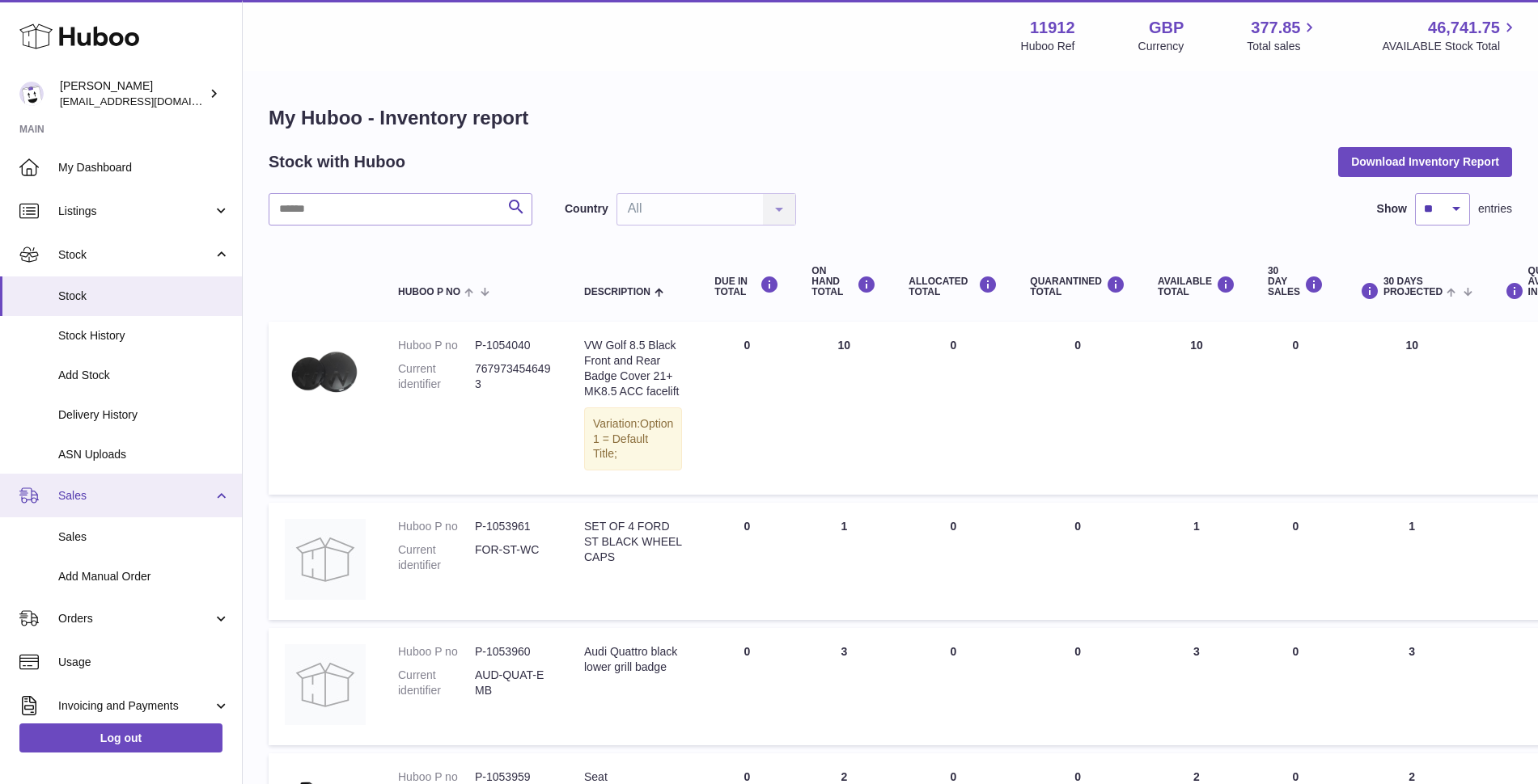
click at [158, 500] on span "Sales" at bounding box center [135, 496] width 154 height 15
click at [161, 513] on link "Sales" at bounding box center [121, 495] width 242 height 43
click at [218, 500] on link "Sales" at bounding box center [121, 495] width 242 height 43
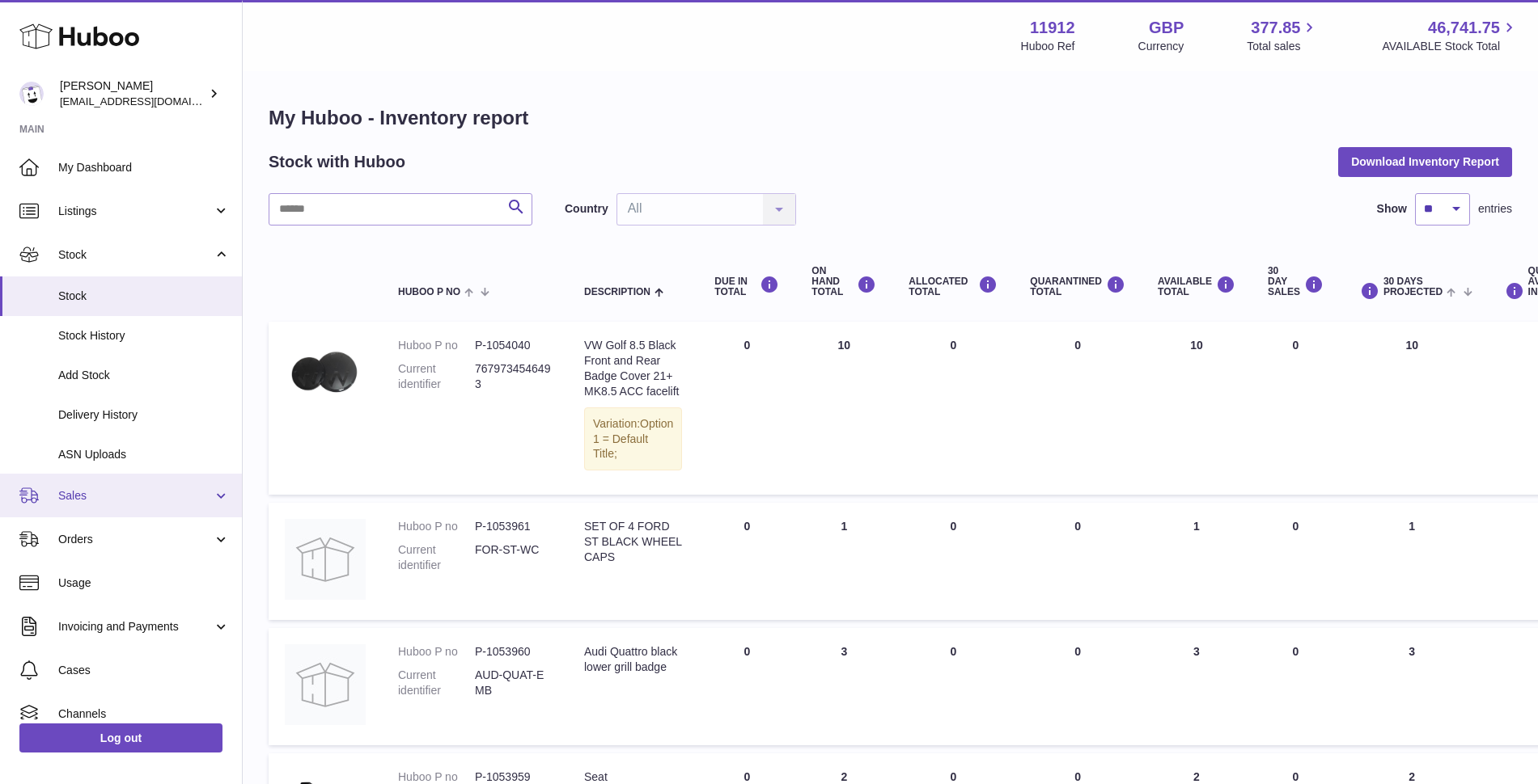
click at [221, 503] on link "Sales" at bounding box center [121, 495] width 242 height 43
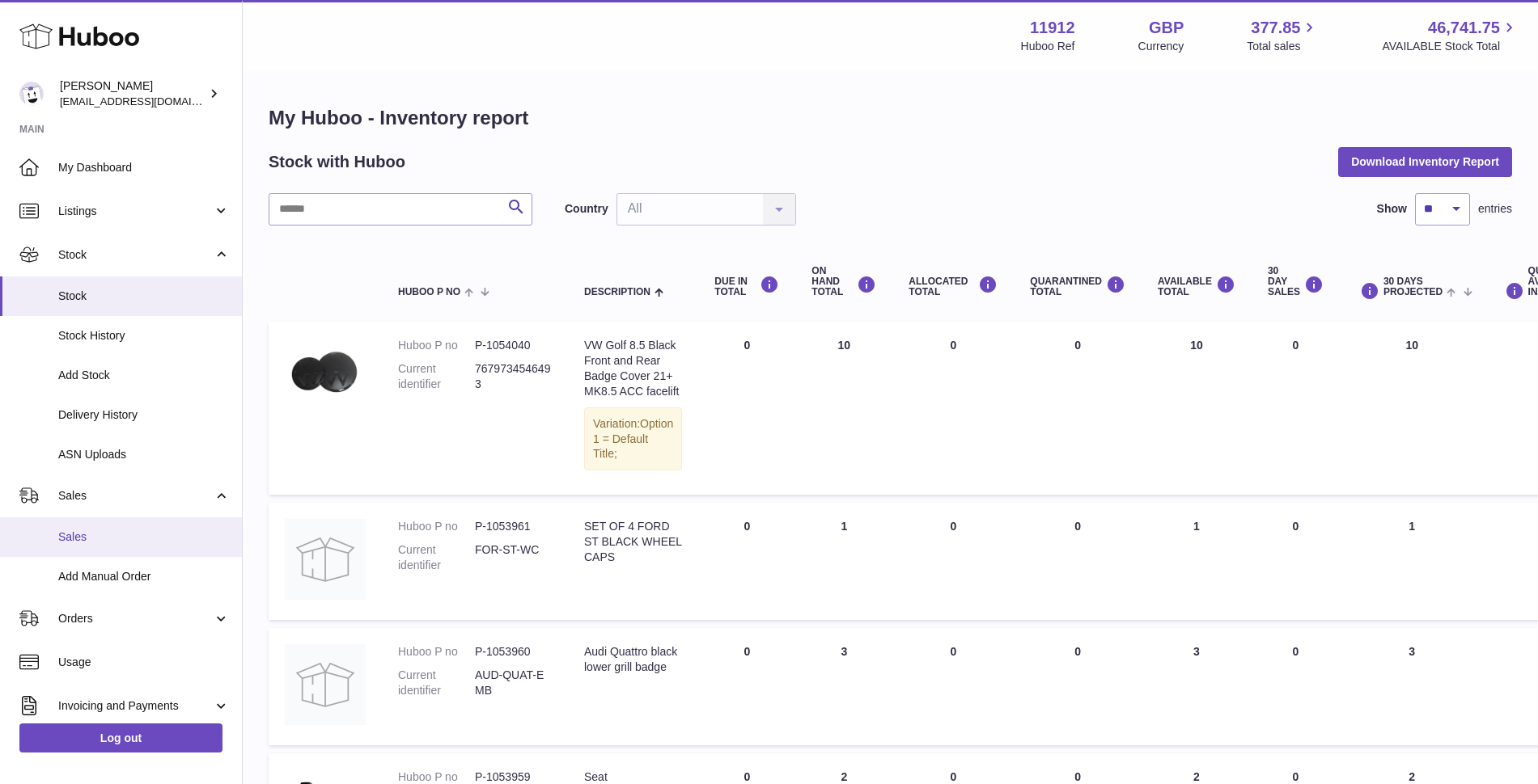
click at [120, 538] on span "Sales" at bounding box center [144, 537] width 172 height 15
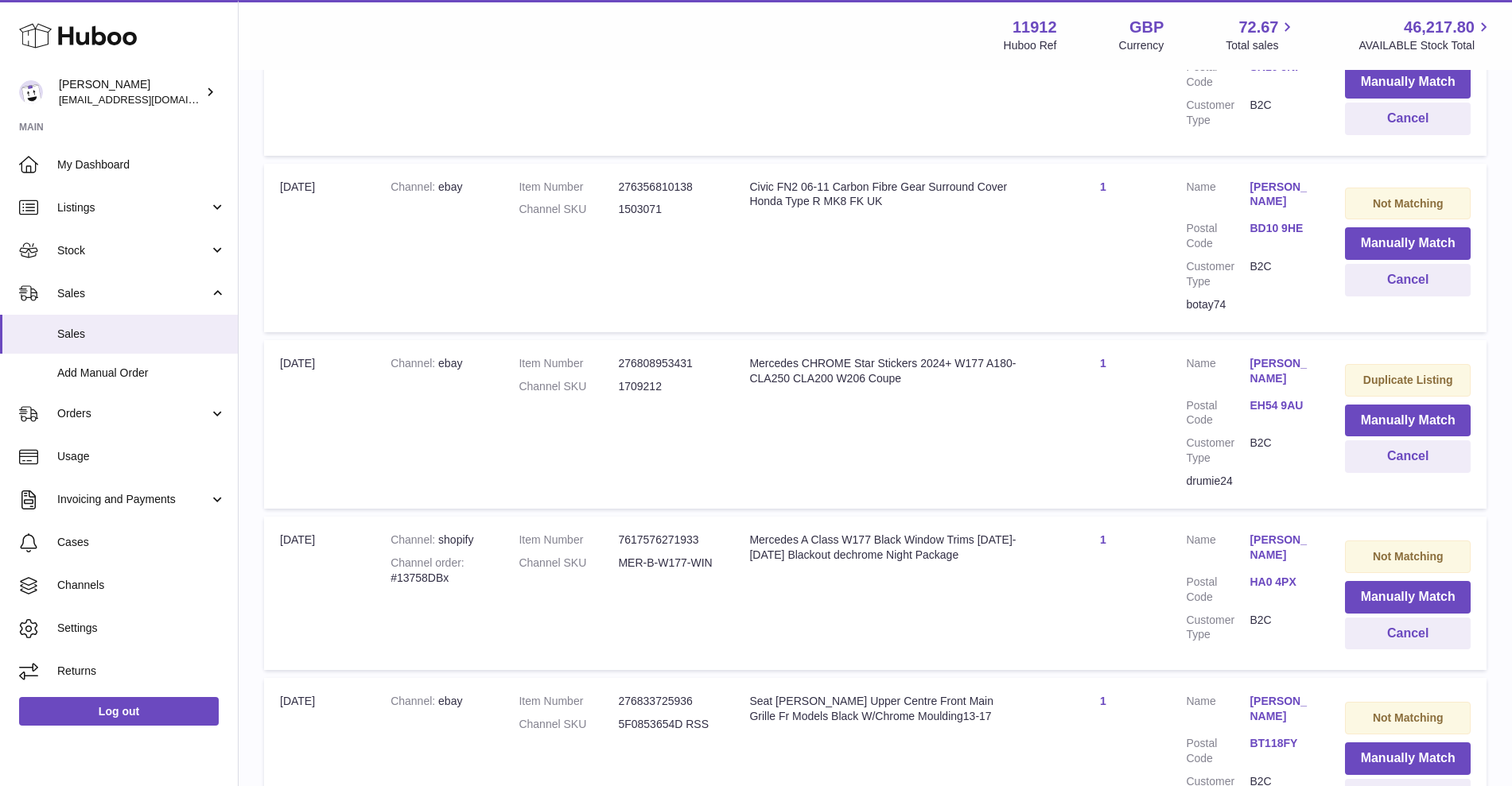
scroll to position [596, 0]
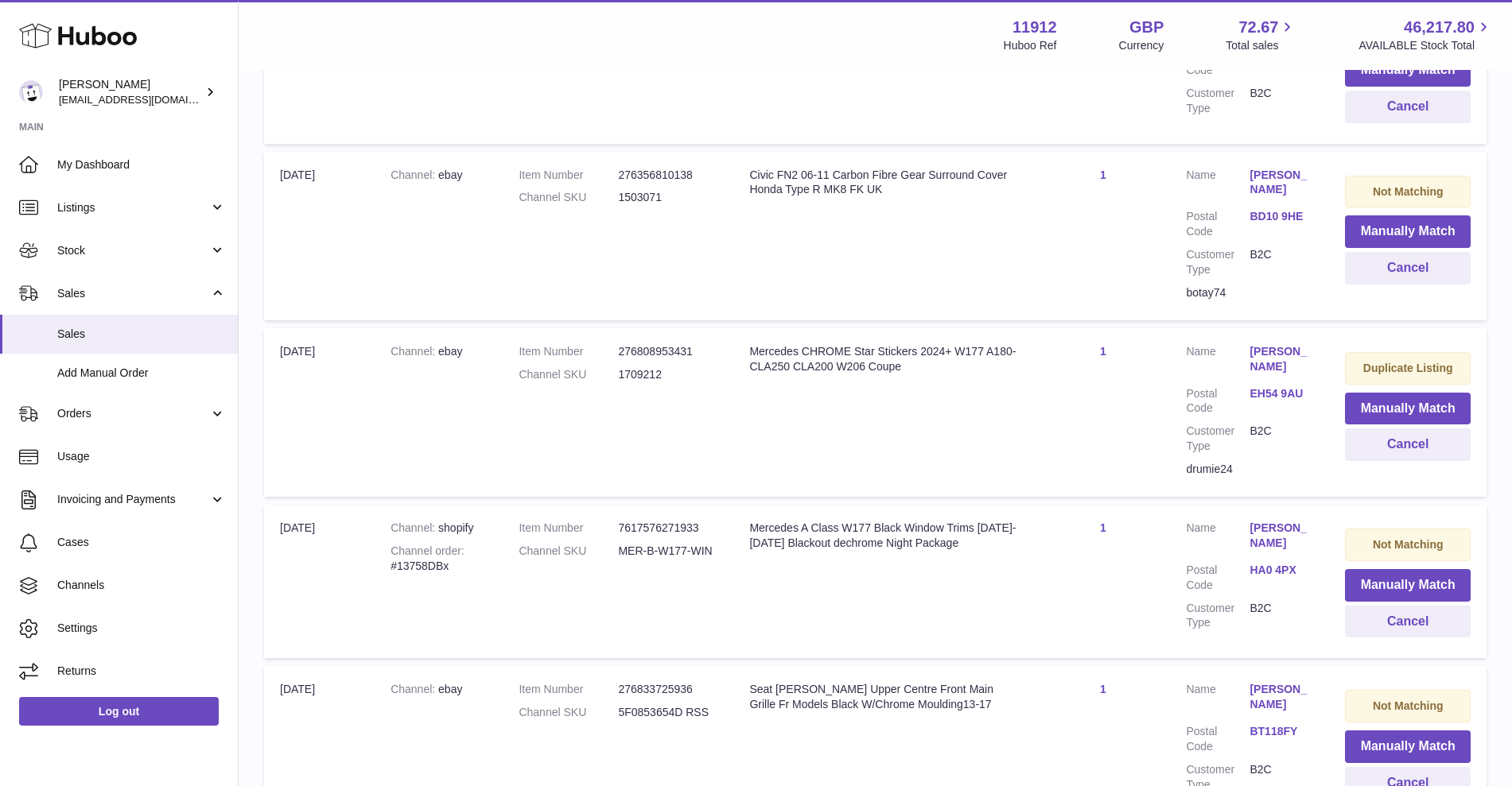
click at [657, 372] on dd "1709212" at bounding box center [667, 375] width 100 height 15
copy dd "1709212"
click at [1400, 409] on button "Manually Match" at bounding box center [1408, 409] width 125 height 32
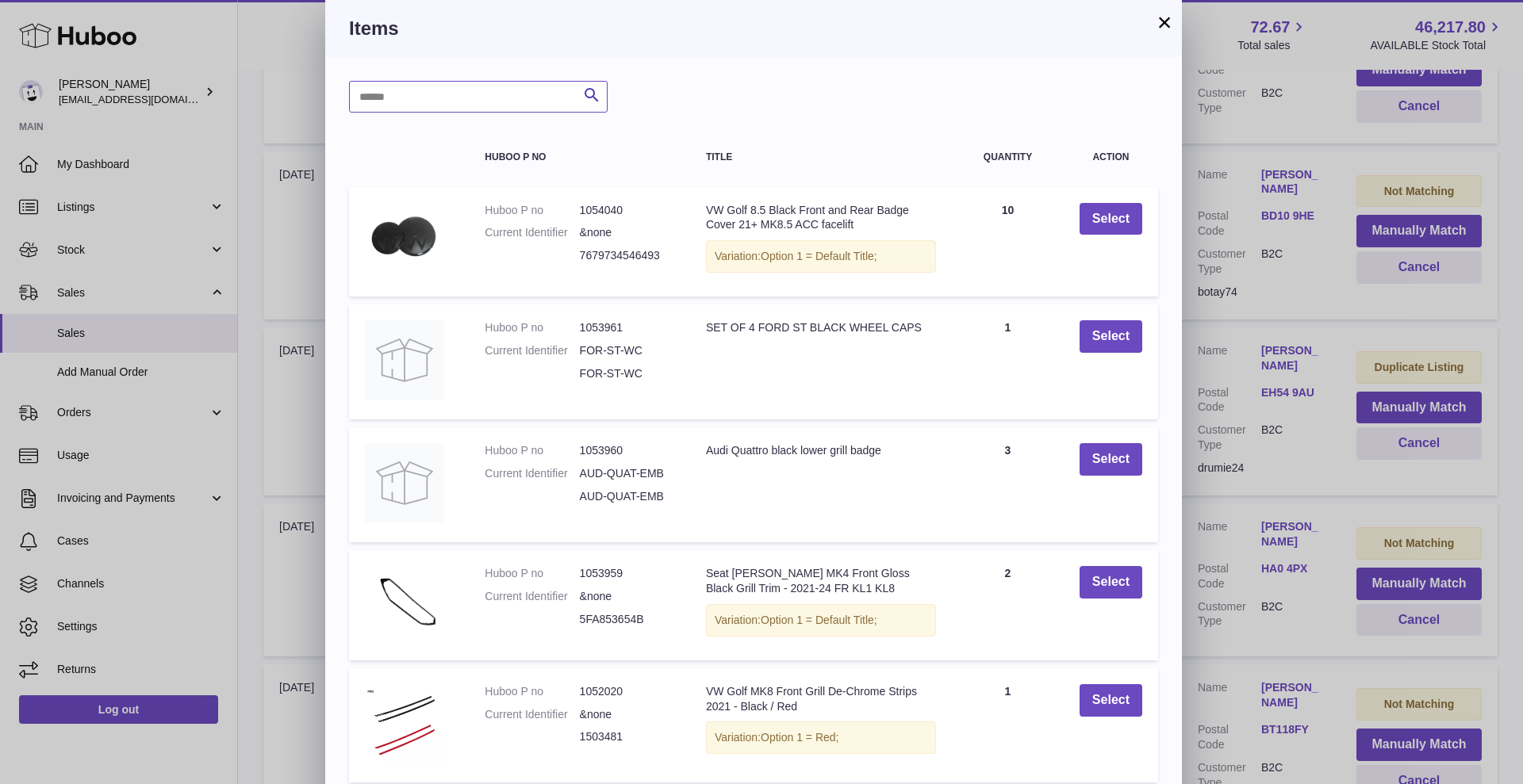
click at [474, 93] on input "text" at bounding box center [478, 97] width 258 height 32
paste input "*******"
type input "*******"
click at [595, 100] on icon "submit" at bounding box center [591, 96] width 19 height 20
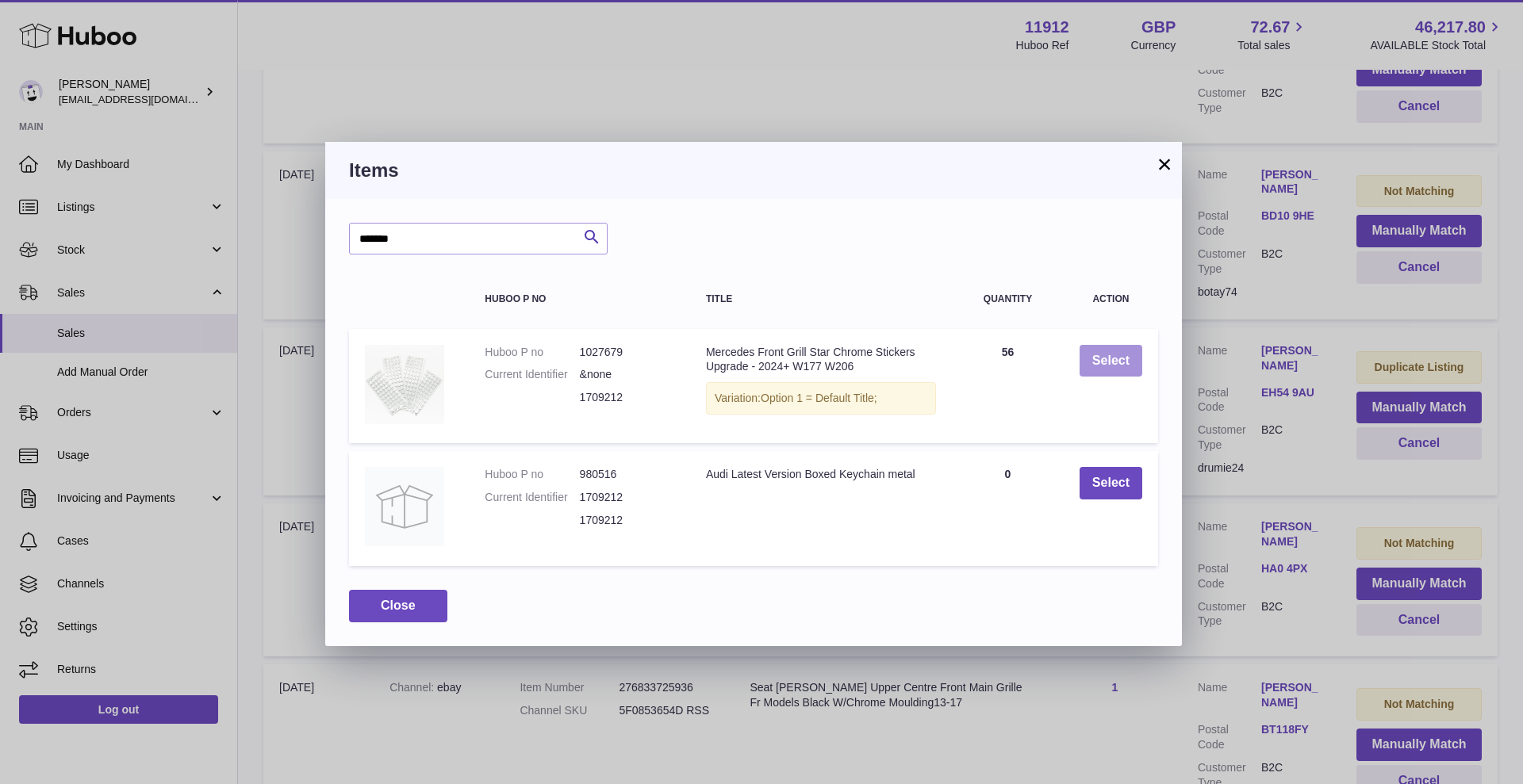
click at [1112, 372] on button "Select" at bounding box center [1111, 361] width 62 height 32
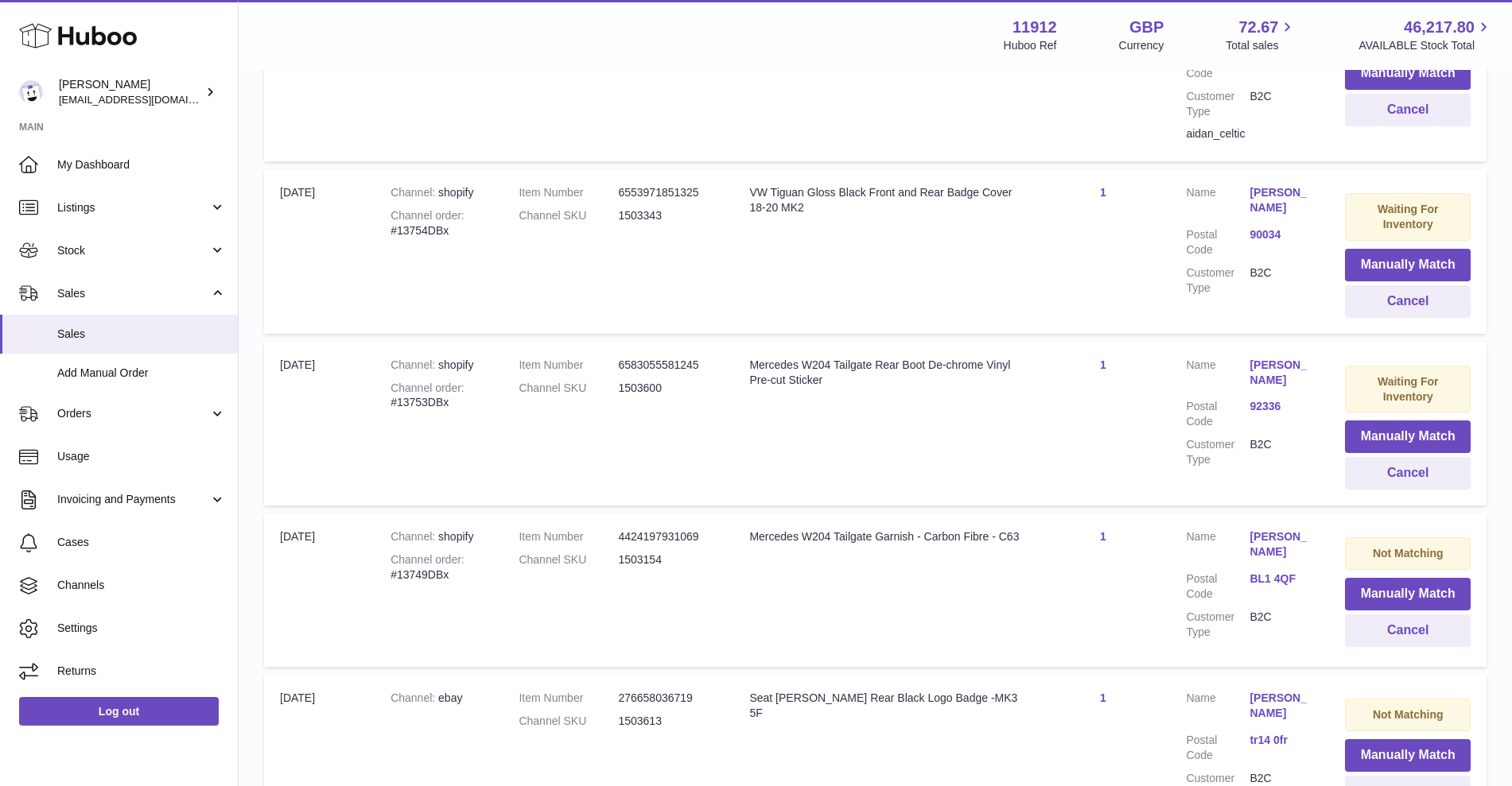
scroll to position [1193, 0]
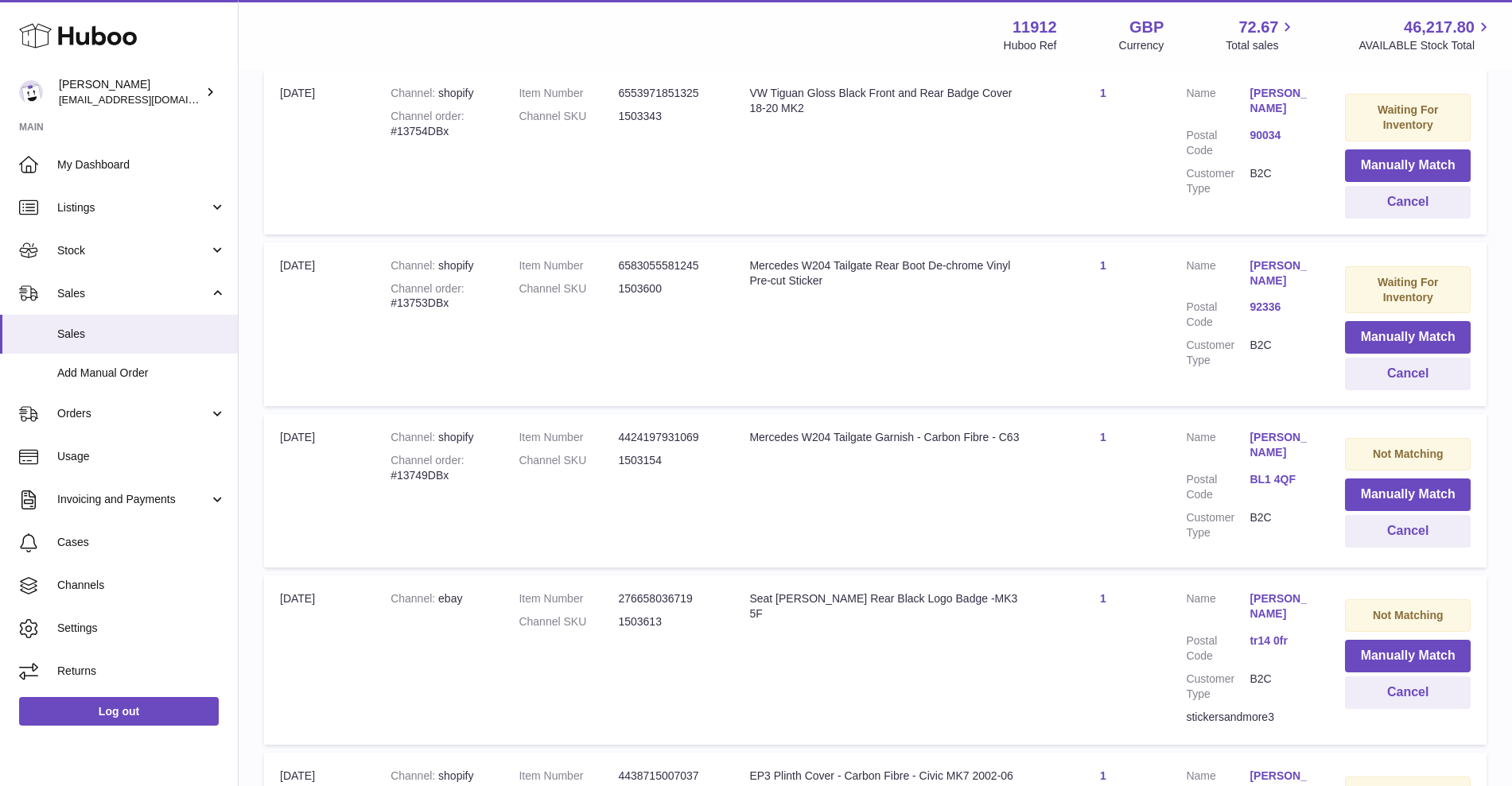
click at [653, 293] on dd "1503600" at bounding box center [667, 289] width 100 height 15
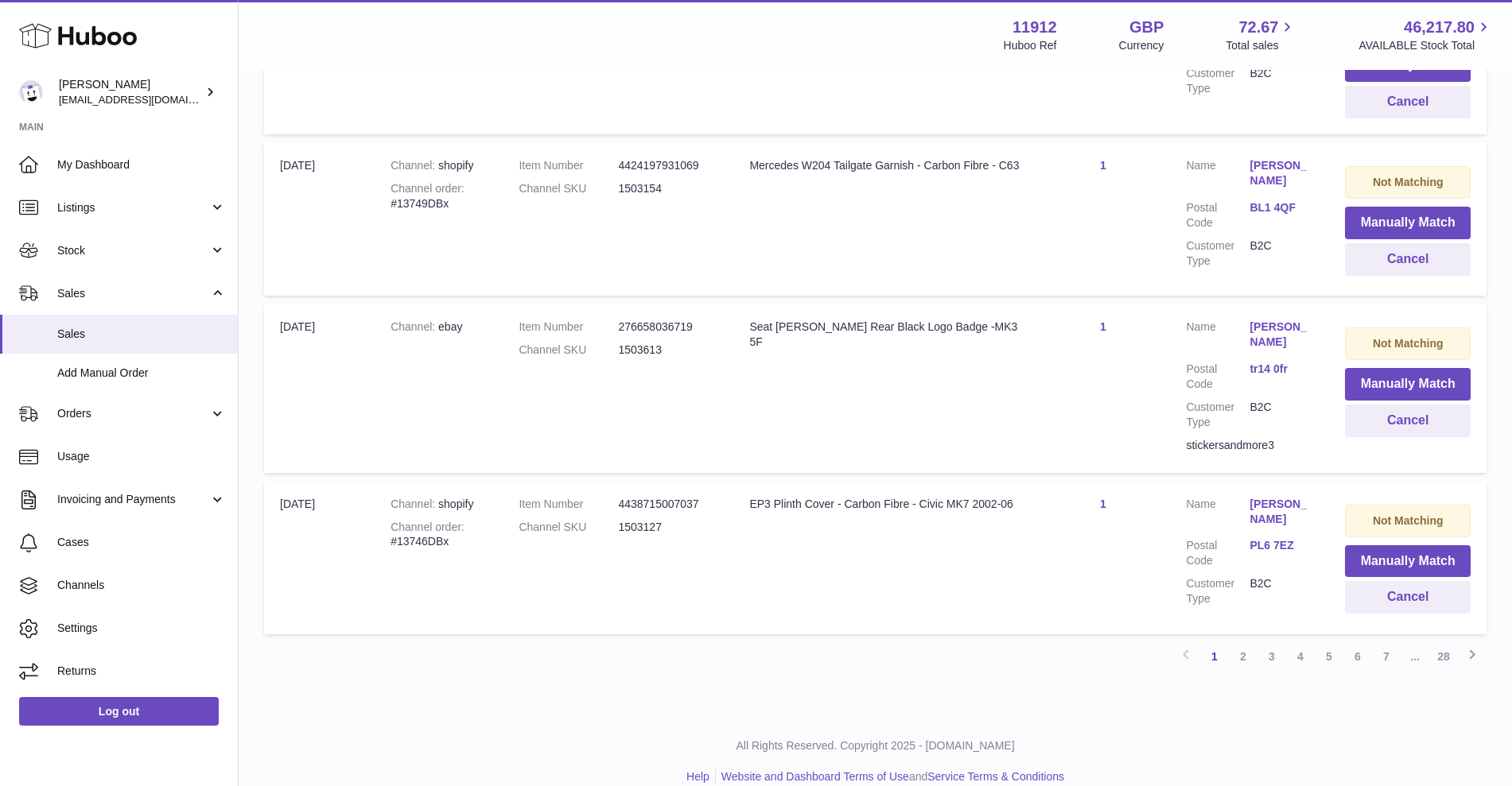
scroll to position [1482, 0]
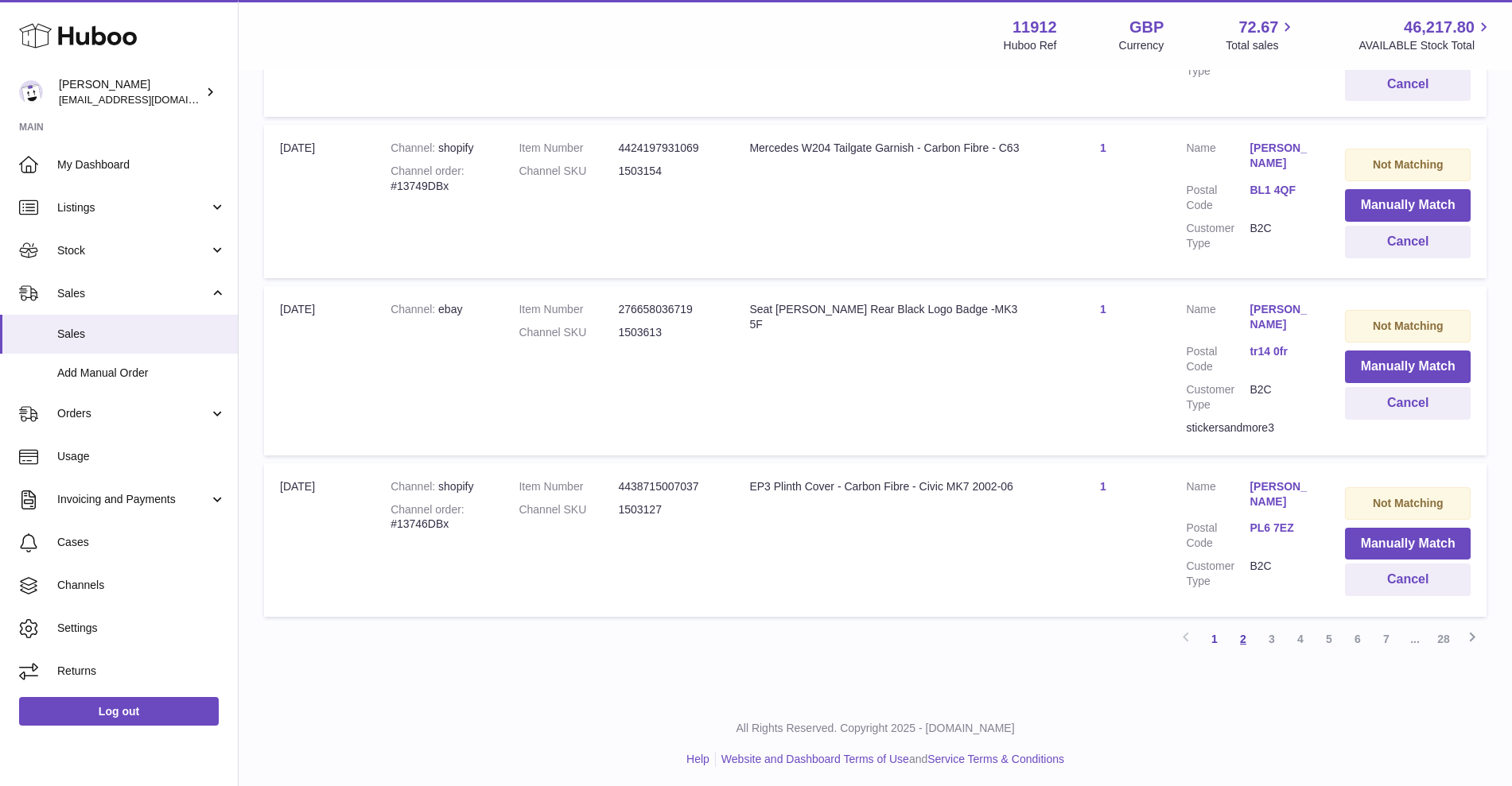
click at [1244, 632] on link "2" at bounding box center [1243, 639] width 28 height 28
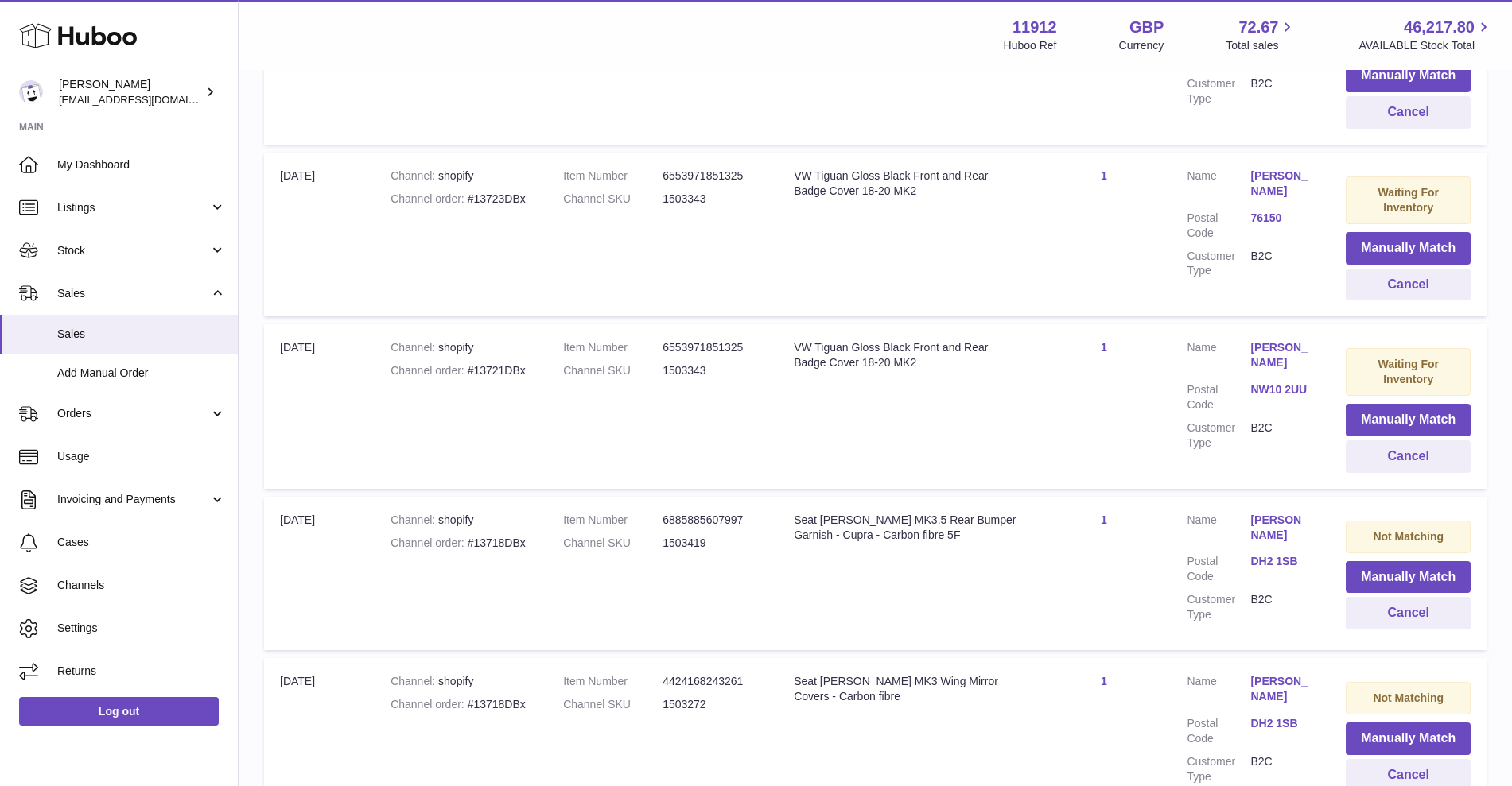
scroll to position [1449, 0]
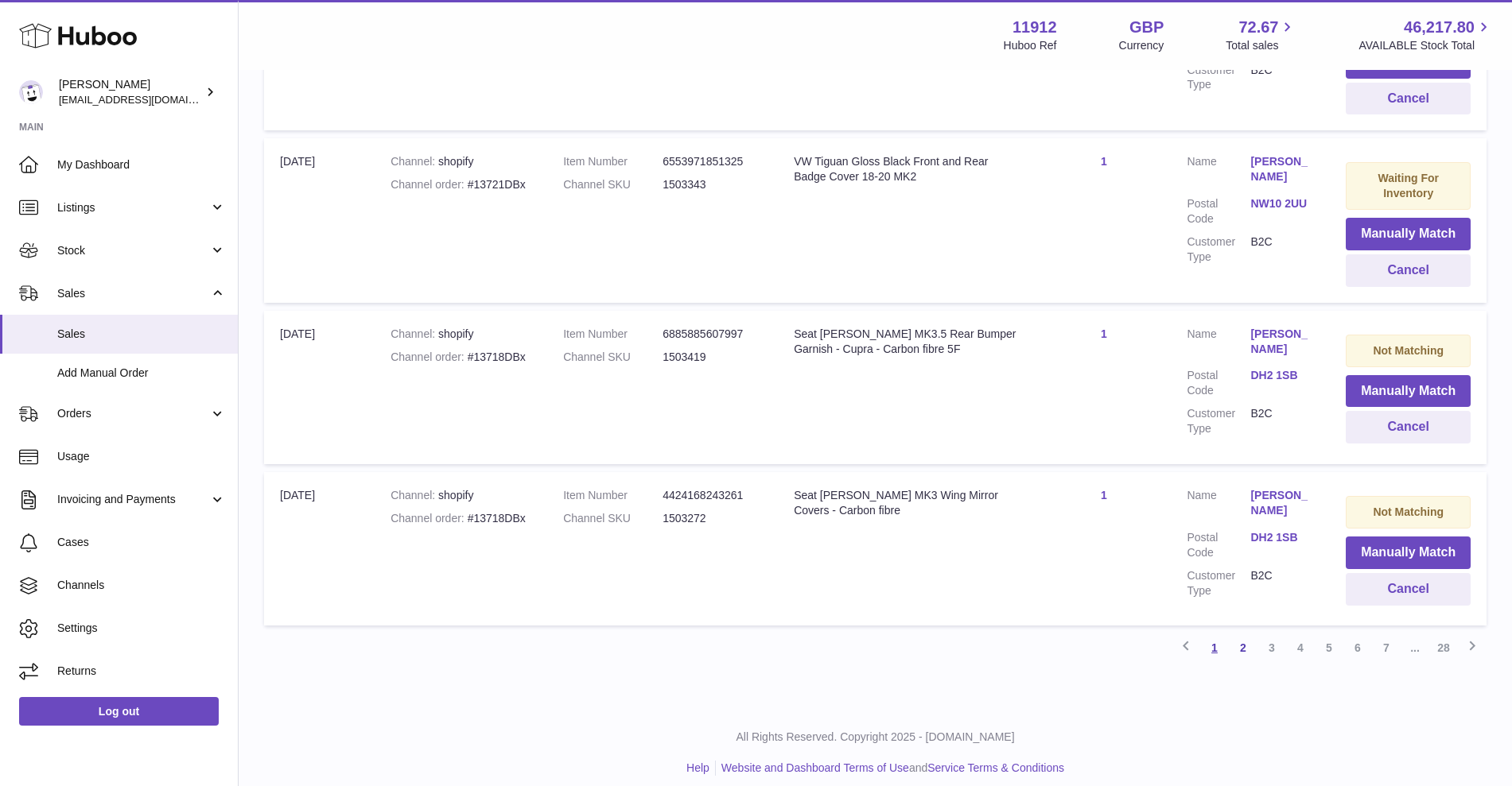
click at [1227, 637] on link "1" at bounding box center [1214, 648] width 28 height 28
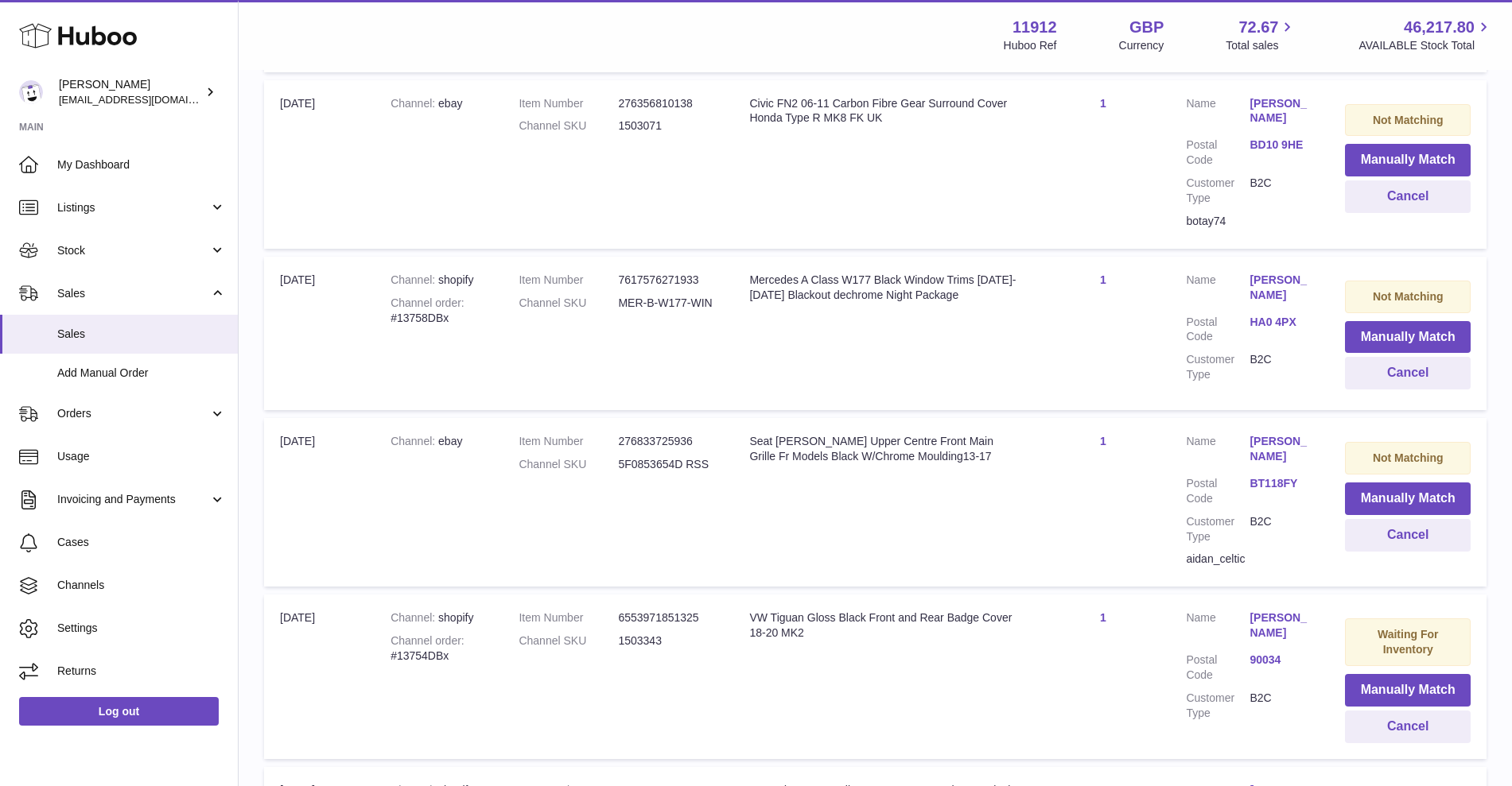
scroll to position [1164, 0]
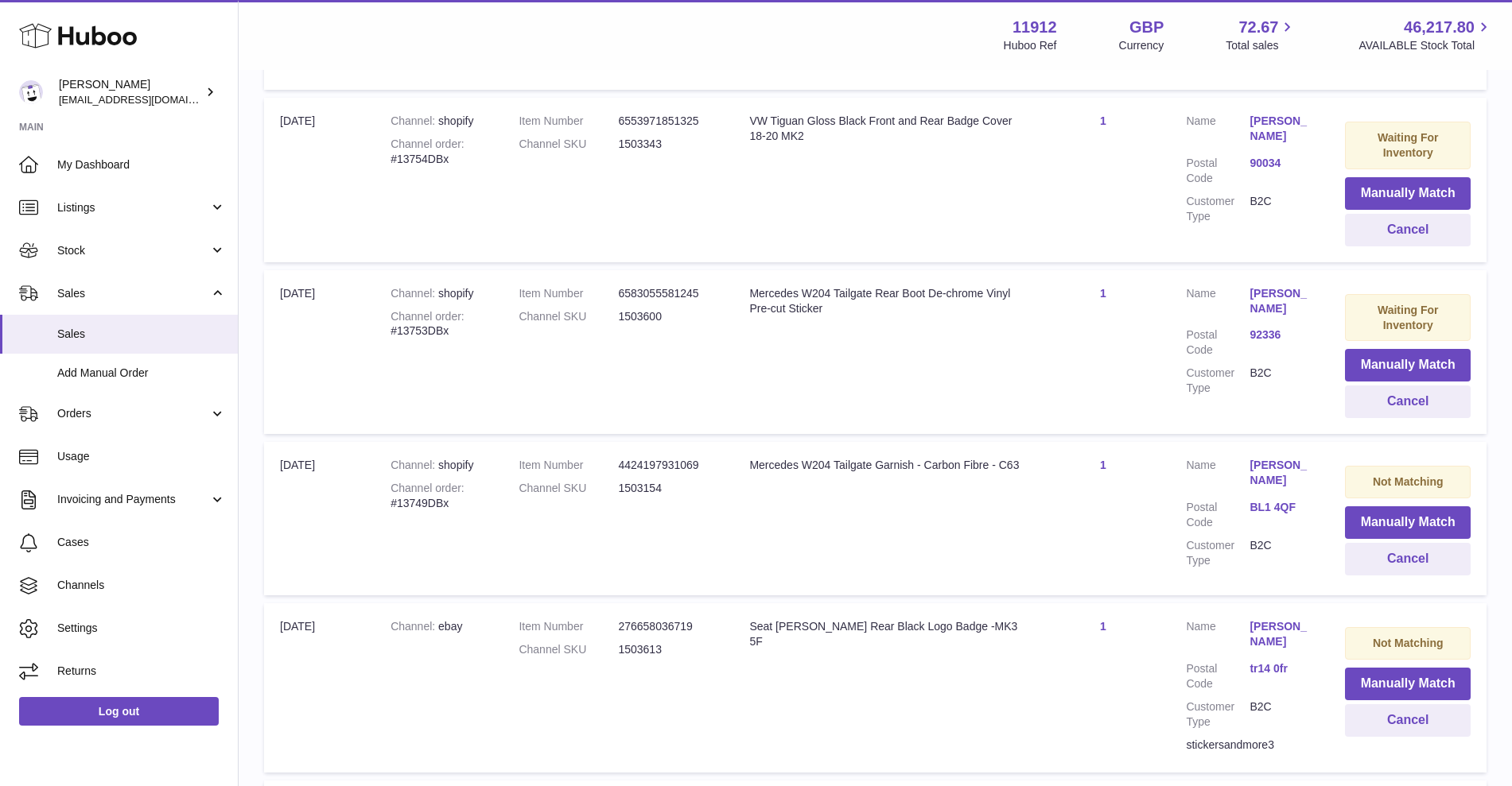
click at [647, 322] on dd "1503600" at bounding box center [667, 317] width 100 height 15
copy dd "1503600"
click at [1378, 363] on button "Manually Match" at bounding box center [1408, 365] width 125 height 32
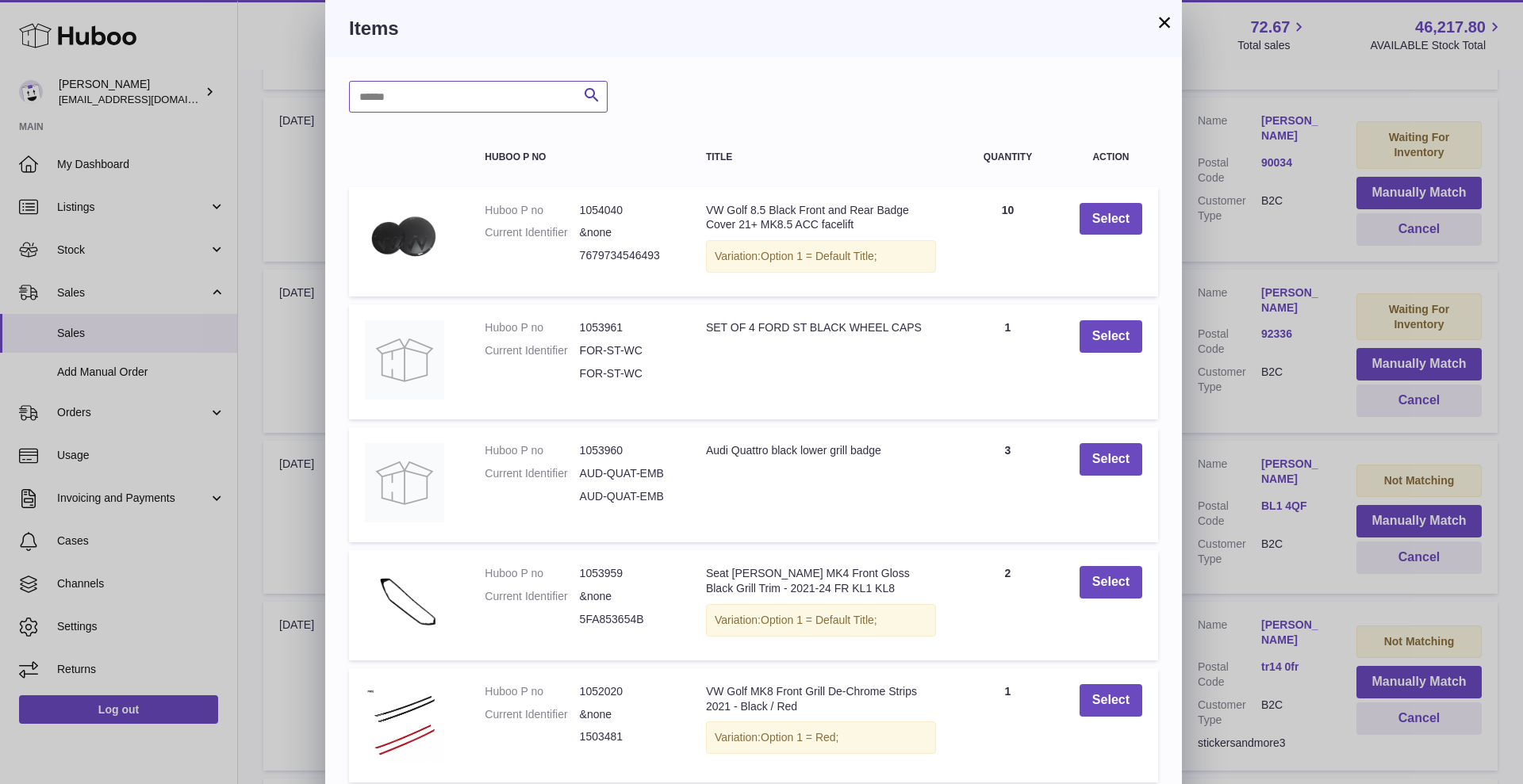
click at [470, 96] on input "text" at bounding box center [478, 97] width 258 height 32
paste input "*******"
type input "*******"
click at [589, 95] on icon "submit" at bounding box center [591, 96] width 19 height 20
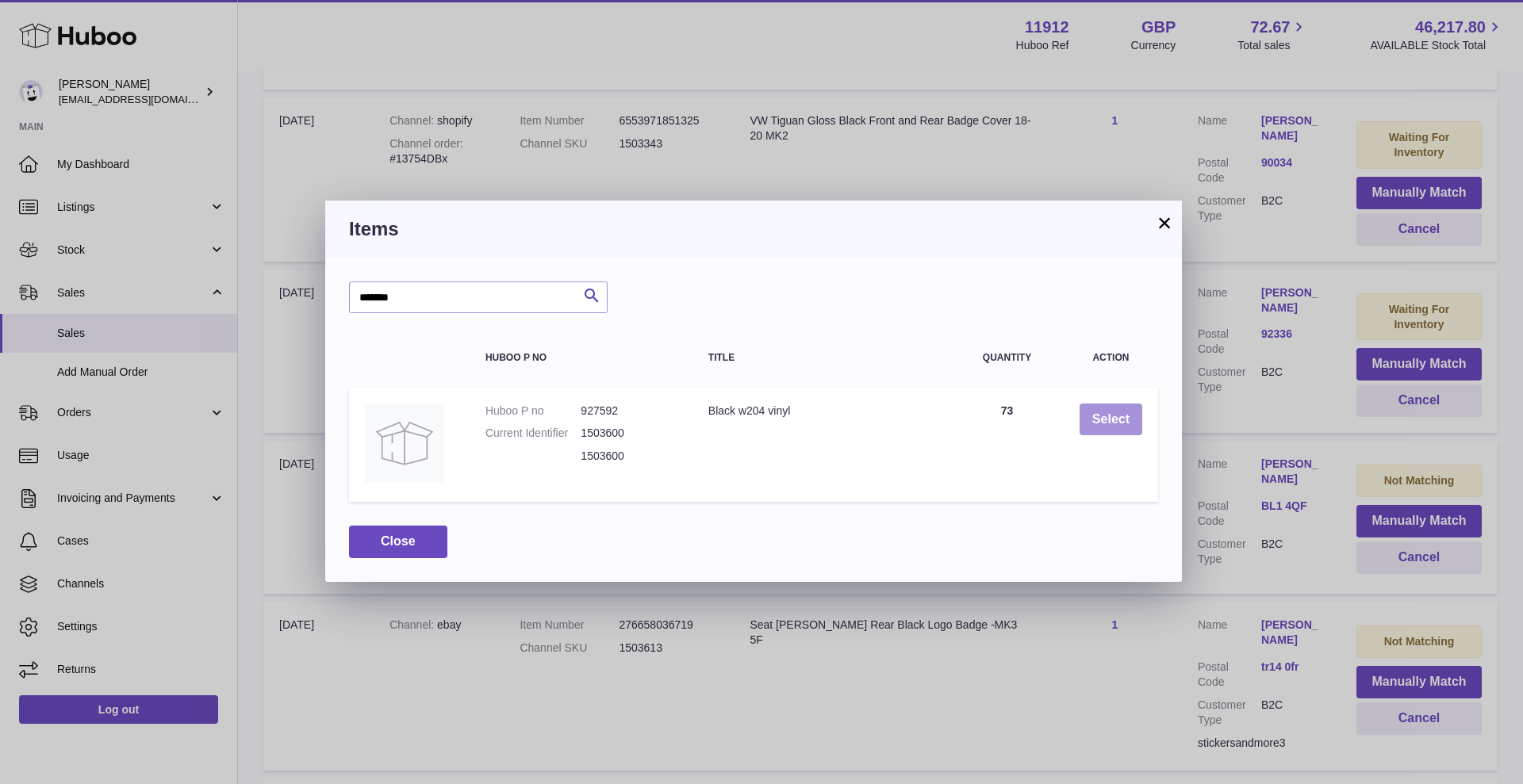
click at [1100, 429] on button "Select" at bounding box center [1111, 420] width 62 height 32
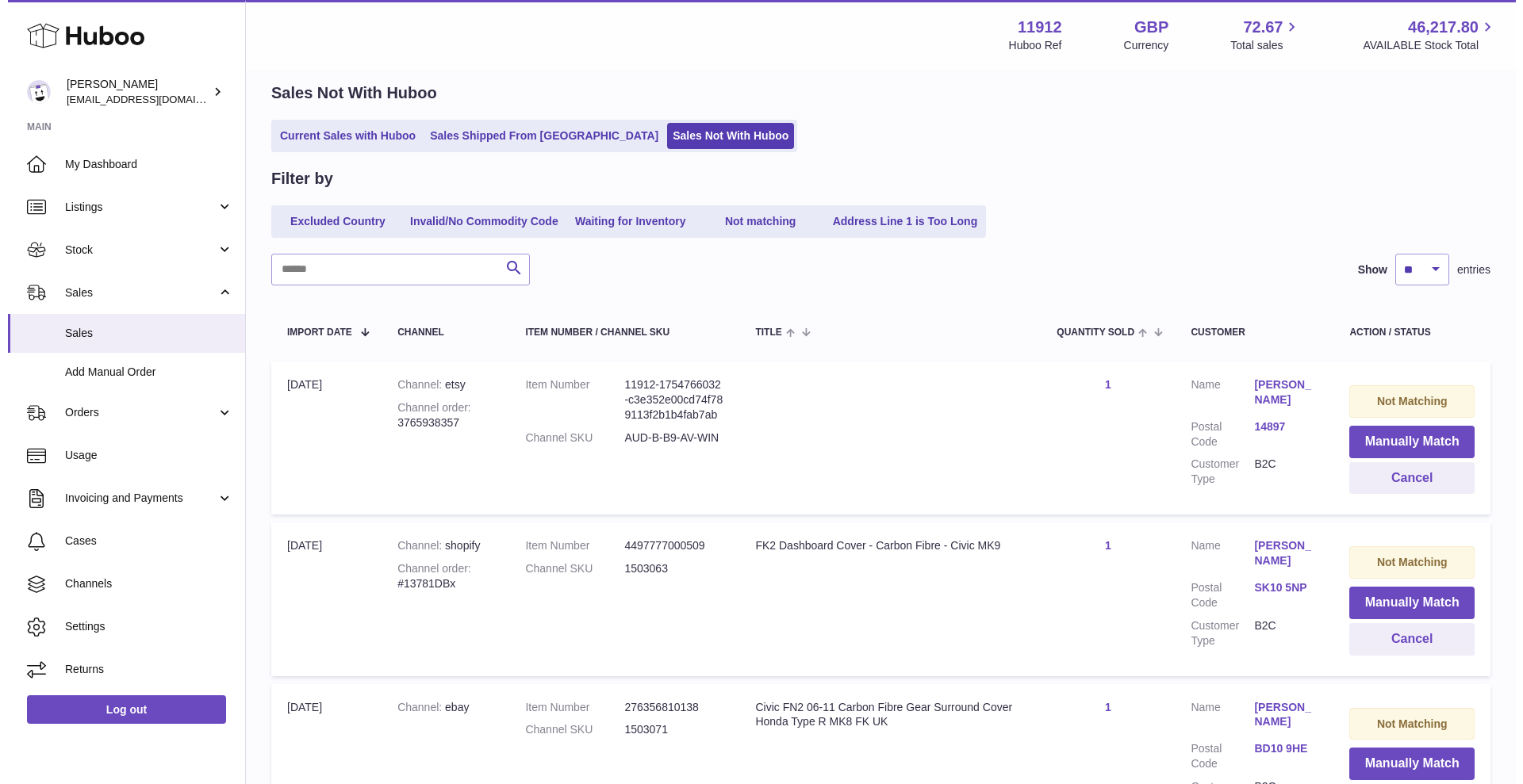
scroll to position [0, 0]
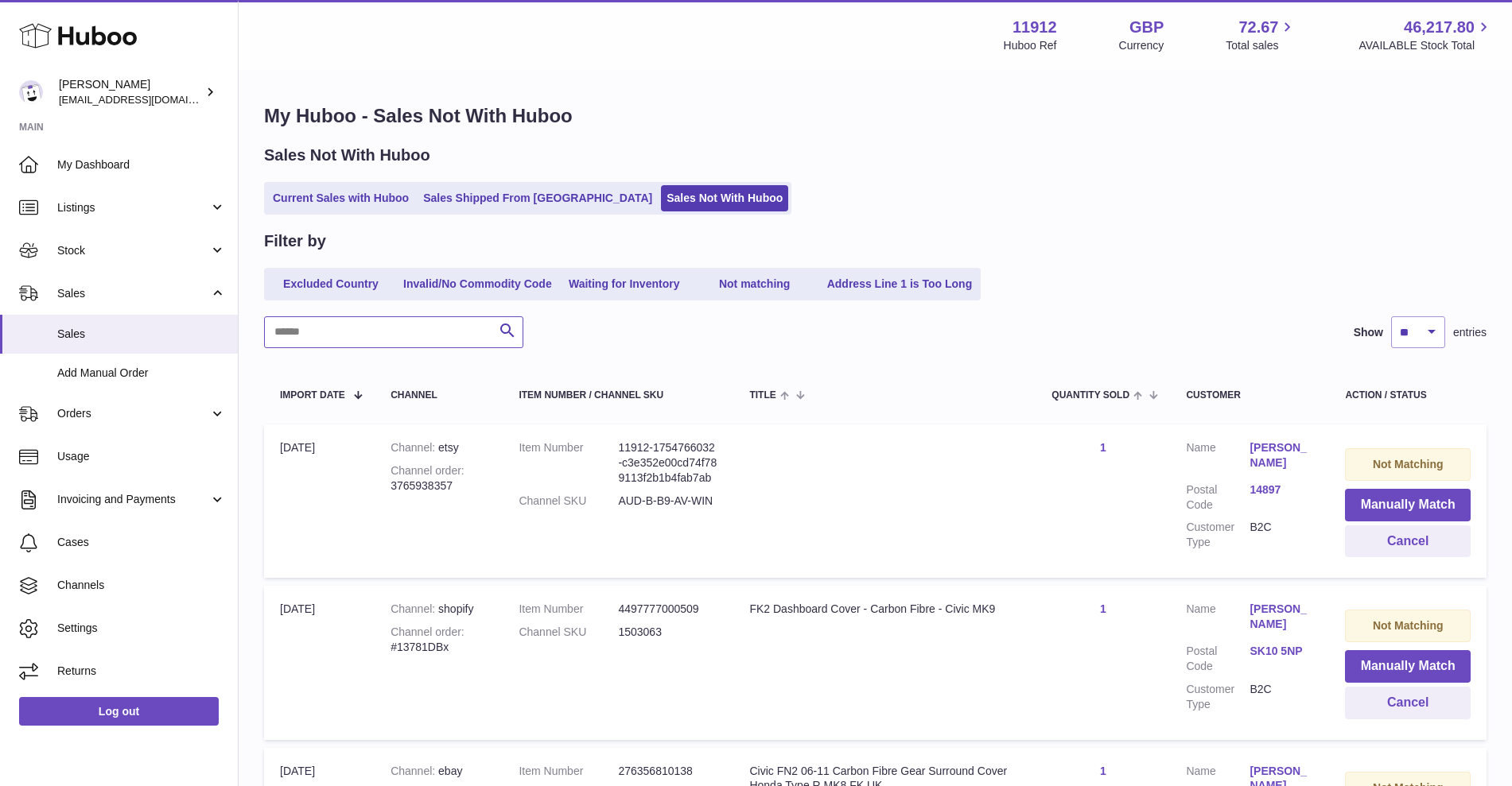
click at [412, 321] on input "text" at bounding box center [393, 333] width 259 height 32
paste input "**********"
type input "**********"
click at [0, 325] on div at bounding box center [0, 393] width 0 height 786
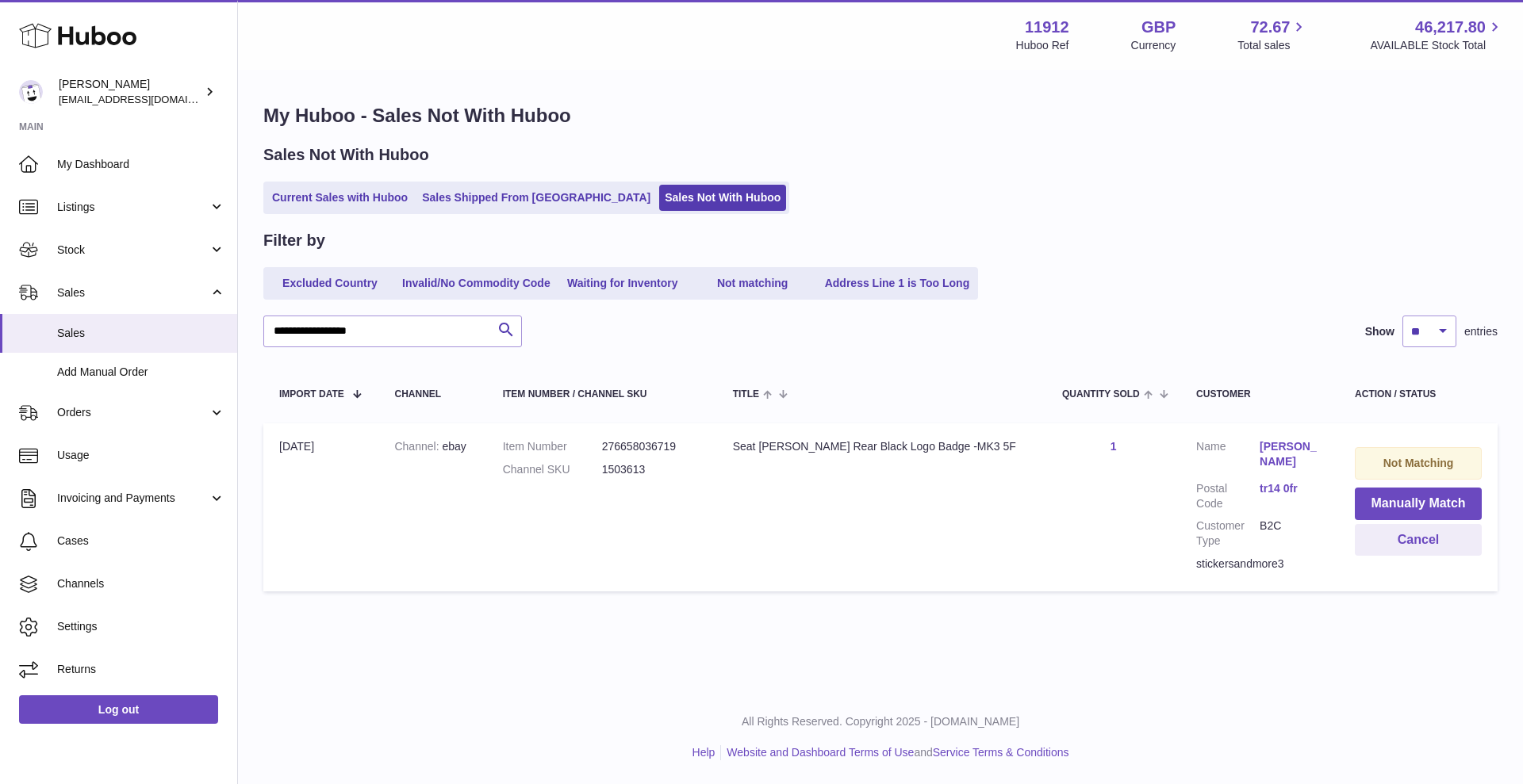
click at [651, 469] on dd "1503613" at bounding box center [651, 470] width 99 height 15
drag, startPoint x: 651, startPoint y: 469, endPoint x: 675, endPoint y: 469, distance: 24.0
click at [651, 469] on dd "1503613" at bounding box center [651, 470] width 99 height 15
copy dd "1503613"
click at [1393, 494] on button "Manually Match" at bounding box center [1418, 504] width 127 height 32
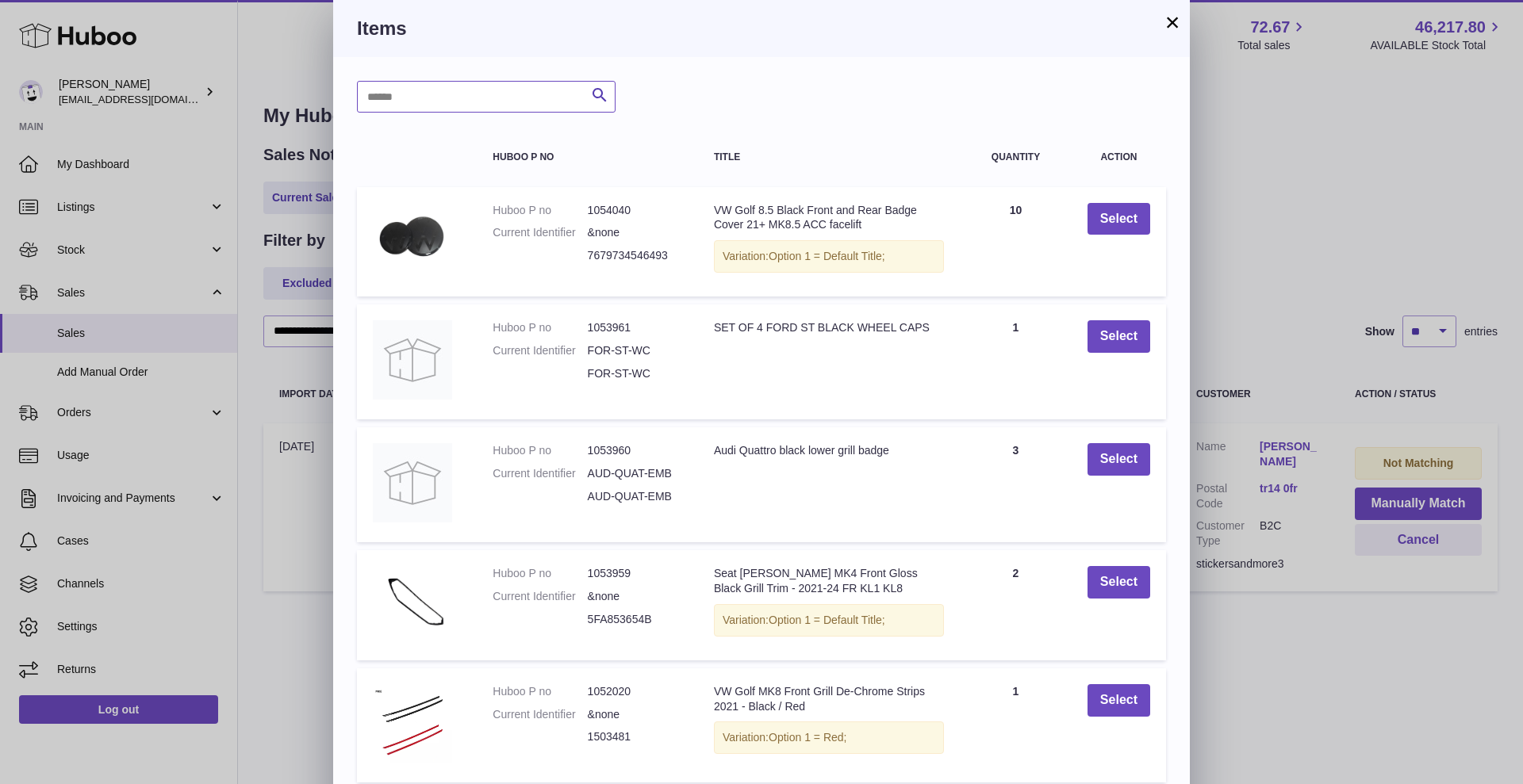
click at [454, 89] on input "text" at bounding box center [485, 97] width 258 height 32
paste input "*******"
type input "*******"
click at [613, 100] on button "Search" at bounding box center [600, 97] width 32 height 32
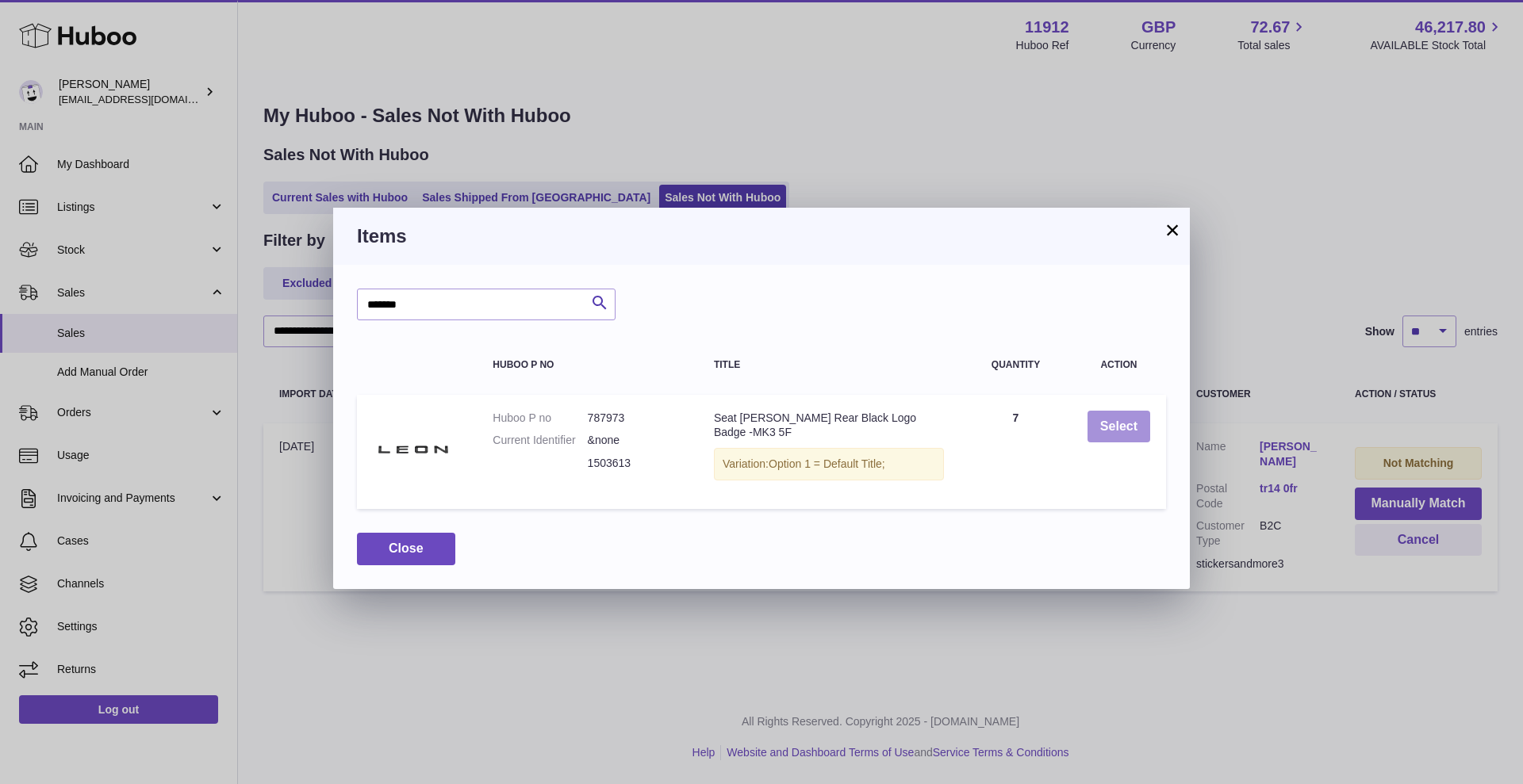
click at [1127, 427] on button "Select" at bounding box center [1119, 427] width 62 height 32
